Goal: Information Seeking & Learning: Learn about a topic

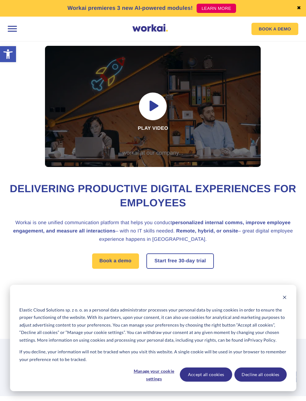
click at [18, 30] on div at bounding box center [12, 28] width 13 height 13
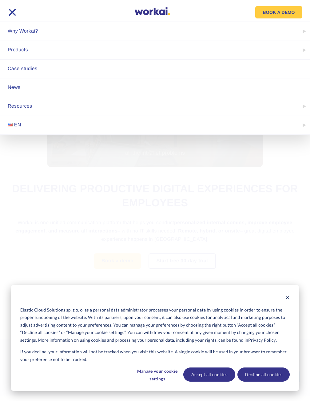
click at [24, 51] on link "Products" at bounding box center [155, 50] width 310 height 18
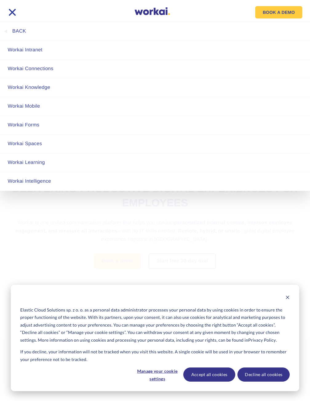
click at [42, 88] on link "Workai Knowledge" at bounding box center [155, 87] width 310 height 18
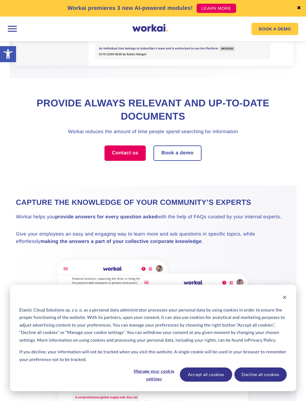
scroll to position [1231, 0]
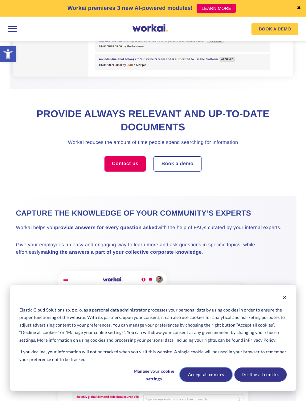
click at [214, 372] on button "Accept all cookies" at bounding box center [206, 375] width 52 height 14
